Goal: Find specific page/section: Find specific page/section

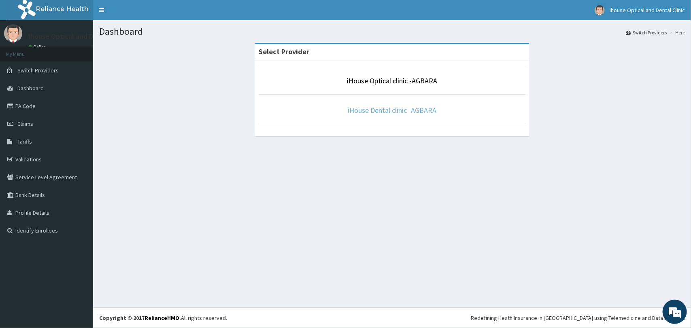
click at [389, 109] on link "iHouse Dental clinic -AGBARA" at bounding box center [392, 110] width 89 height 9
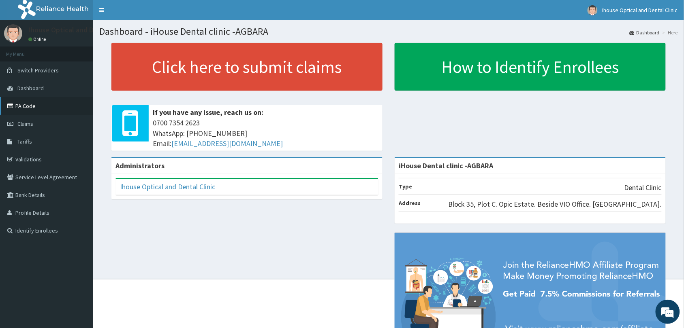
click at [30, 106] on link "PA Code" at bounding box center [46, 106] width 93 height 18
